Goal: Book appointment/travel/reservation

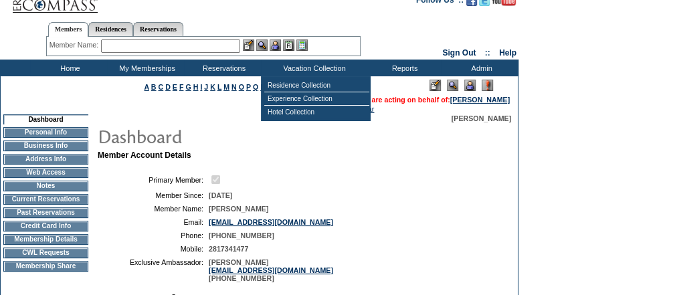
scroll to position [54, 0]
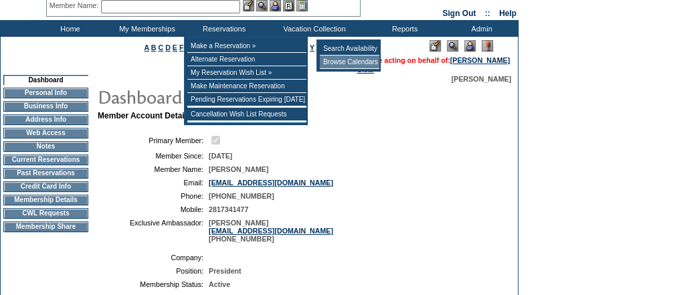
click at [353, 64] on td "Browse Calendars" at bounding box center [350, 62] width 60 height 13
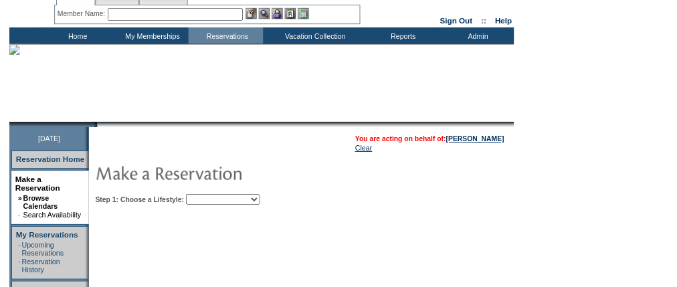
scroll to position [107, 0]
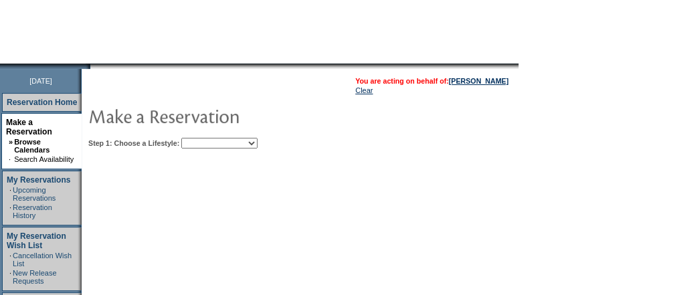
click at [257, 144] on select "My Favorites Beach Leisure Metropolitan Mountain OIAL for Adventure OIAL for Co…" at bounding box center [219, 143] width 76 height 11
select select "Beach"
click at [204, 138] on select "My Favorites Beach Leisure Metropolitan Mountain OIAL for Adventure OIAL for Co…" at bounding box center [219, 143] width 76 height 11
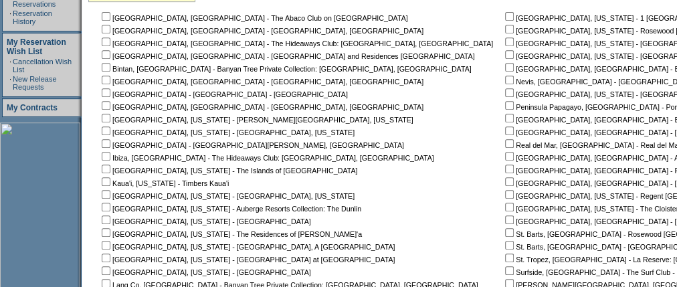
scroll to position [428, 0]
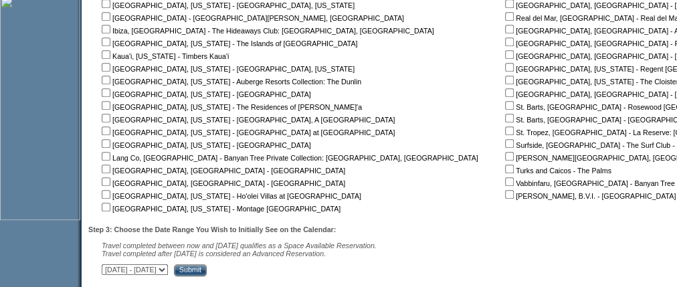
click at [505, 195] on input "checkbox" at bounding box center [509, 194] width 9 height 9
checkbox input "true"
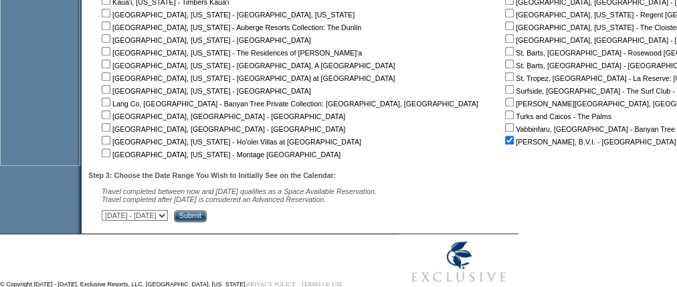
scroll to position [517, 0]
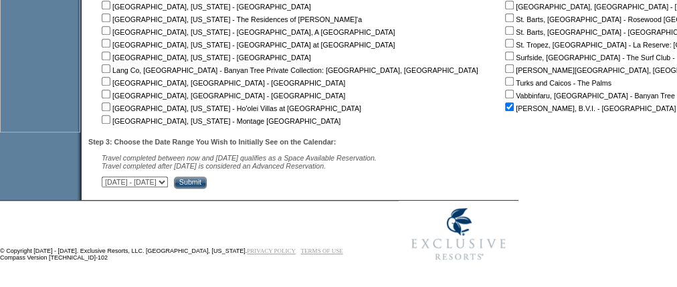
click at [168, 179] on select "[DATE] - [DATE] [DATE] - [DATE] [DATE] - [DATE] [DATE] - [DATE] [DATE] - [DATE]…" at bounding box center [135, 182] width 66 height 11
select select "[DATE]|[DATE]"
click at [108, 177] on select "[DATE] - [DATE] [DATE] - [DATE] [DATE] - [DATE] [DATE] - [DATE] [DATE] - [DATE]…" at bounding box center [135, 182] width 66 height 11
click at [207, 187] on input "Submit" at bounding box center [190, 183] width 33 height 12
